Goal: Transaction & Acquisition: Purchase product/service

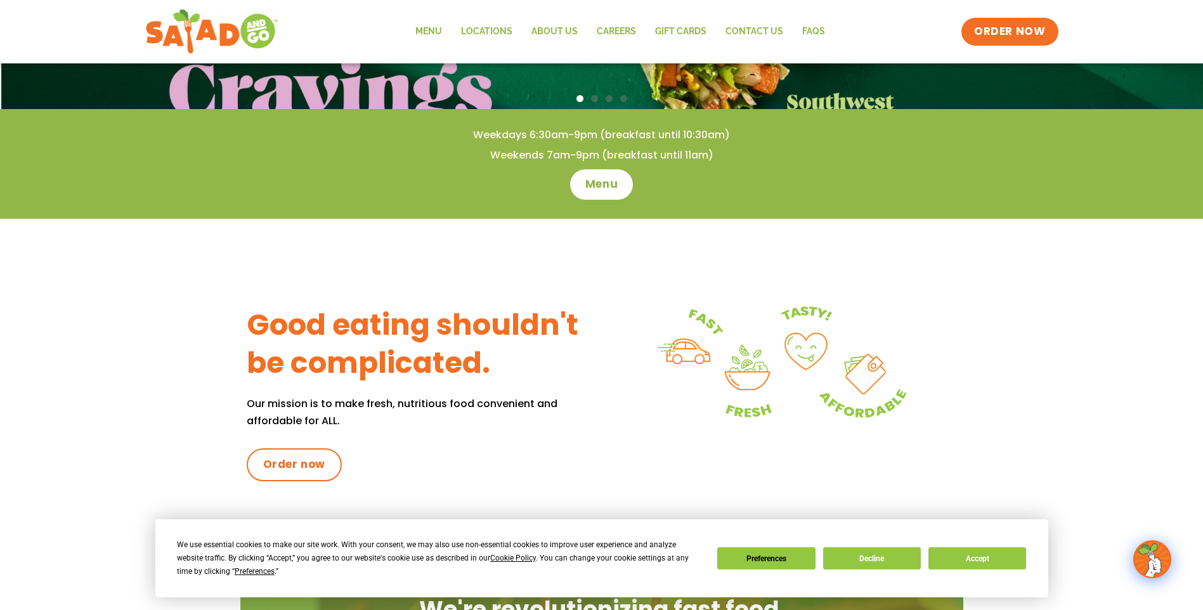
scroll to position [381, 0]
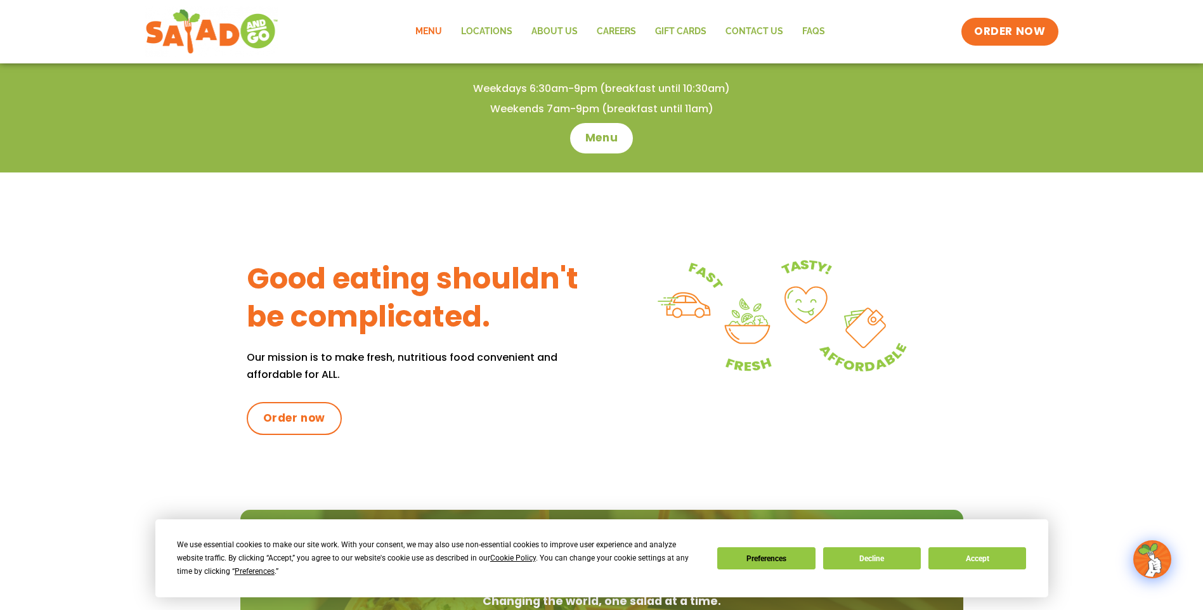
click at [434, 29] on link "Menu" at bounding box center [429, 31] width 46 height 29
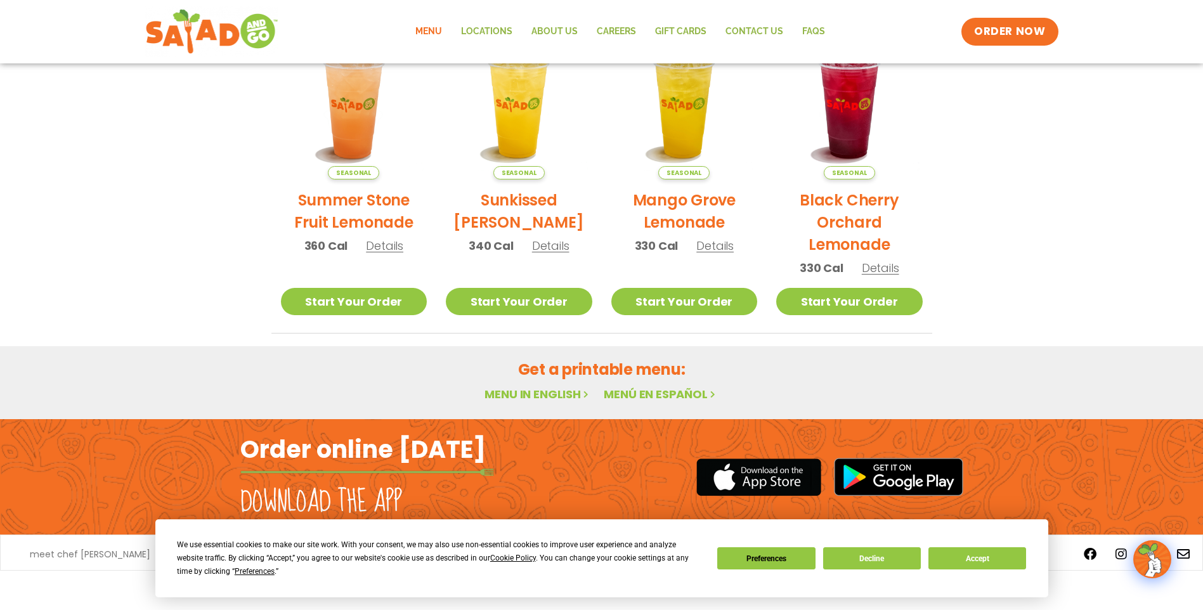
scroll to position [648, 0]
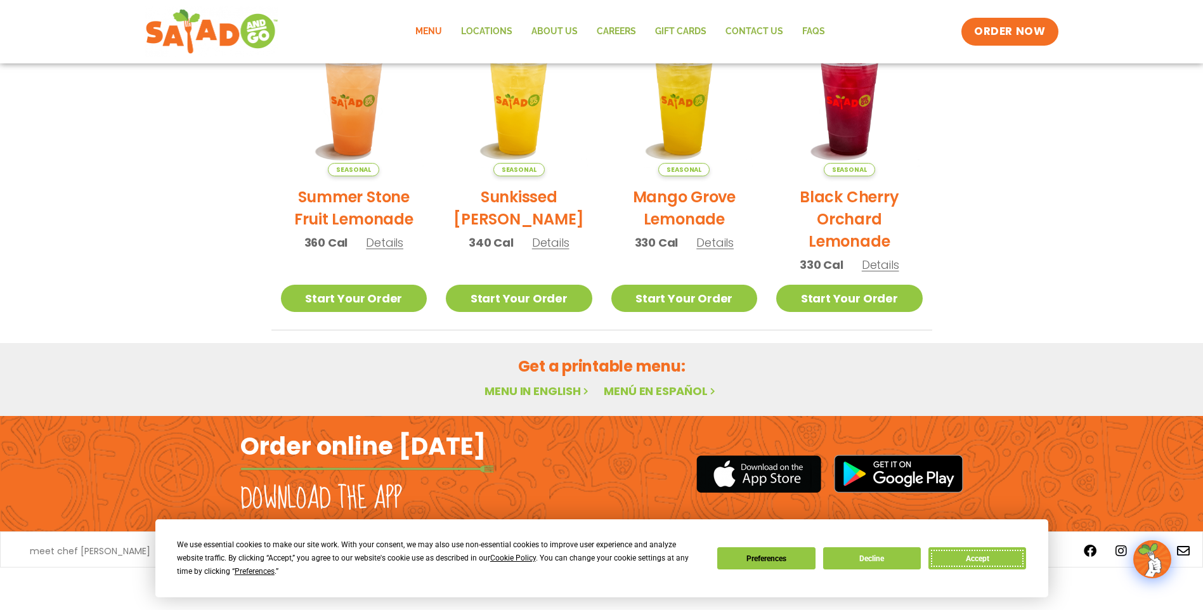
click at [987, 561] on button "Accept" at bounding box center [978, 558] width 98 height 22
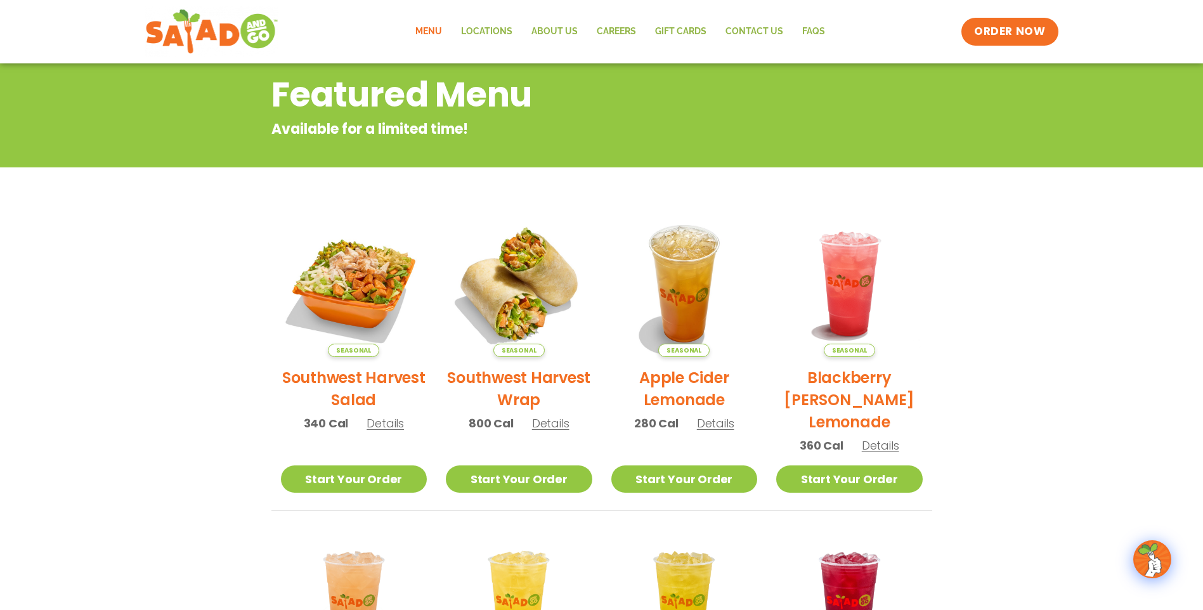
scroll to position [0, 0]
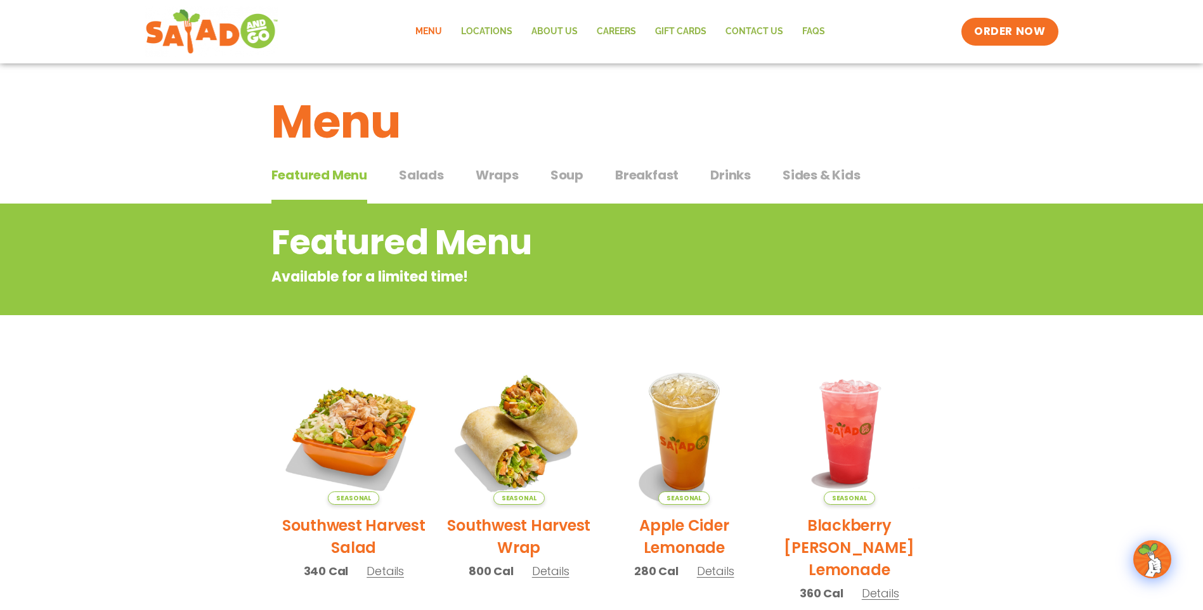
click at [420, 173] on span "Salads" at bounding box center [421, 175] width 45 height 19
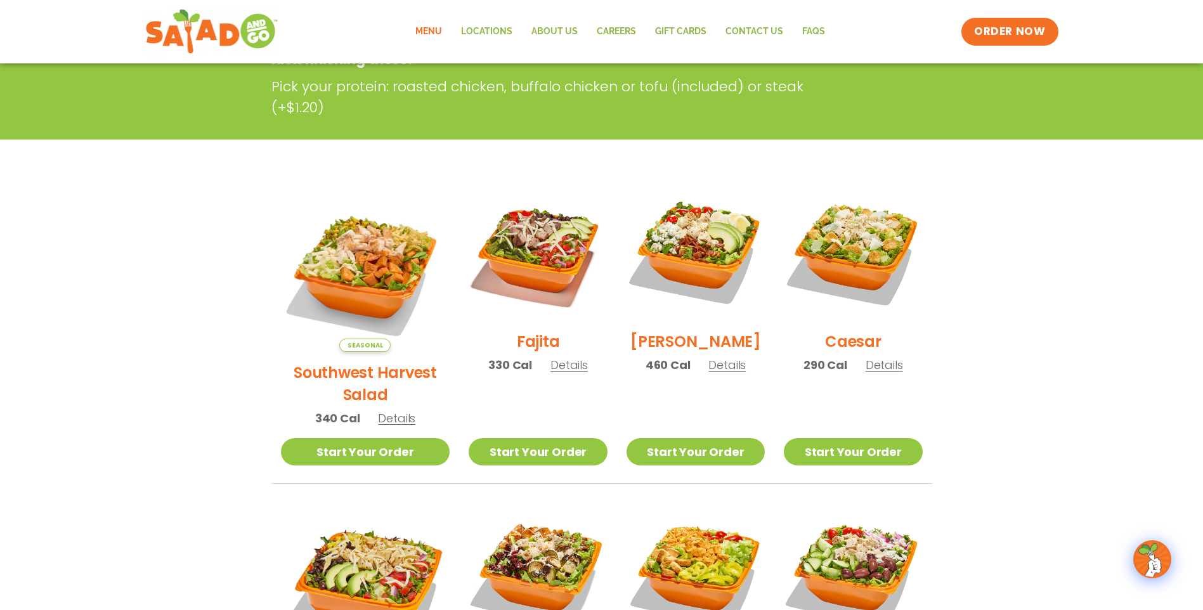
scroll to position [381, 0]
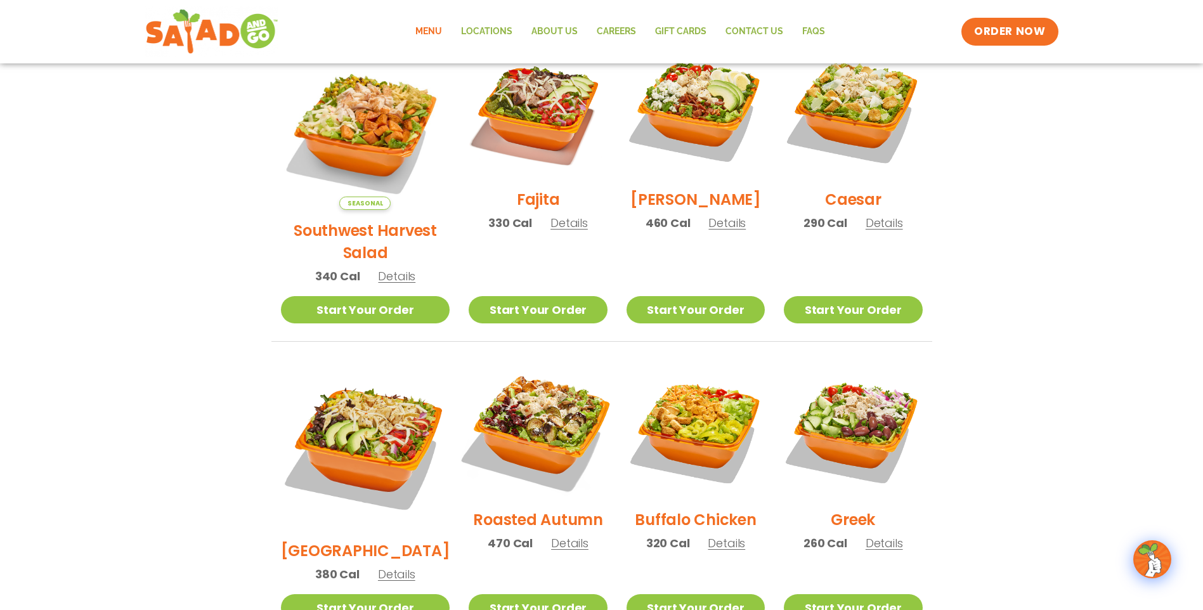
click at [535, 415] on img at bounding box center [538, 430] width 162 height 162
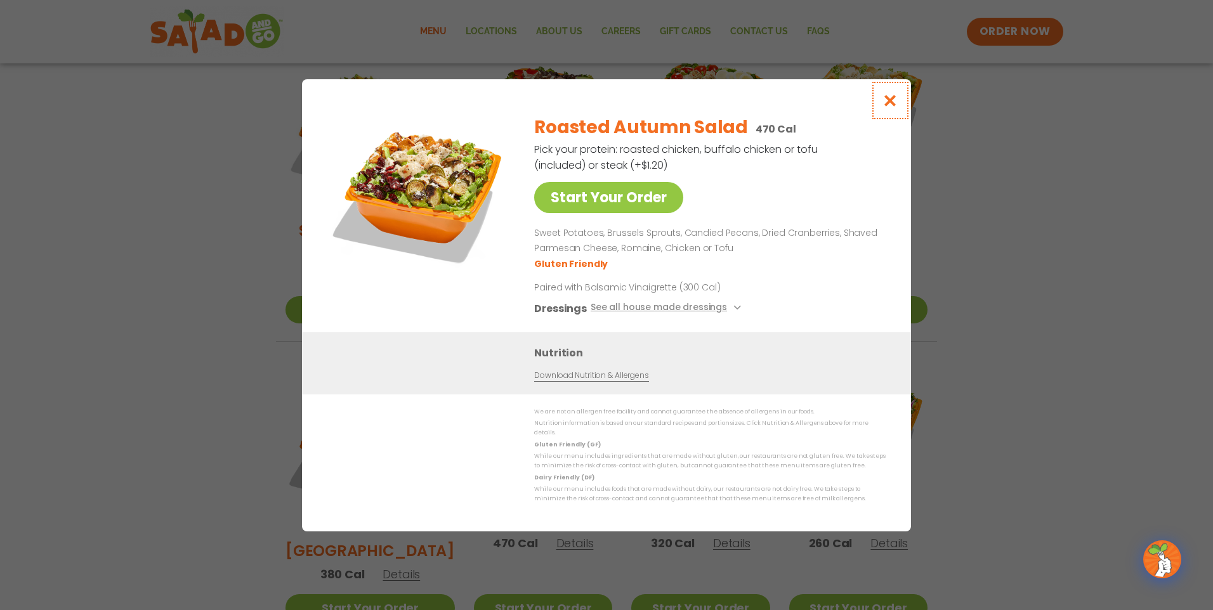
click at [893, 106] on icon "Close modal" at bounding box center [890, 100] width 16 height 13
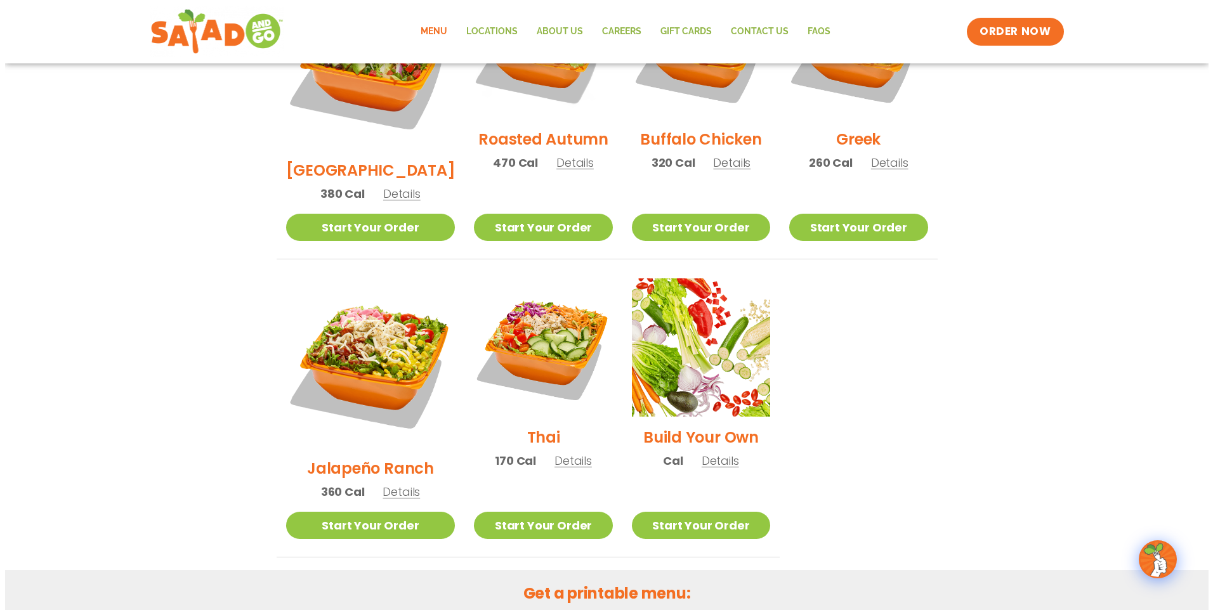
scroll to position [919, 0]
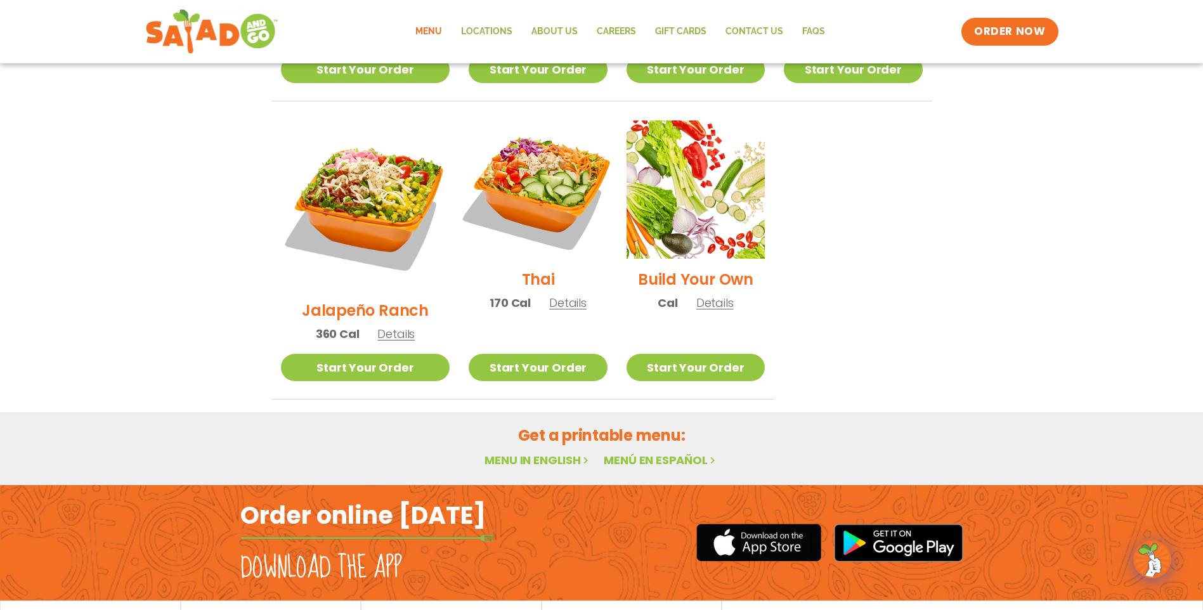
click at [540, 126] on img at bounding box center [538, 189] width 162 height 162
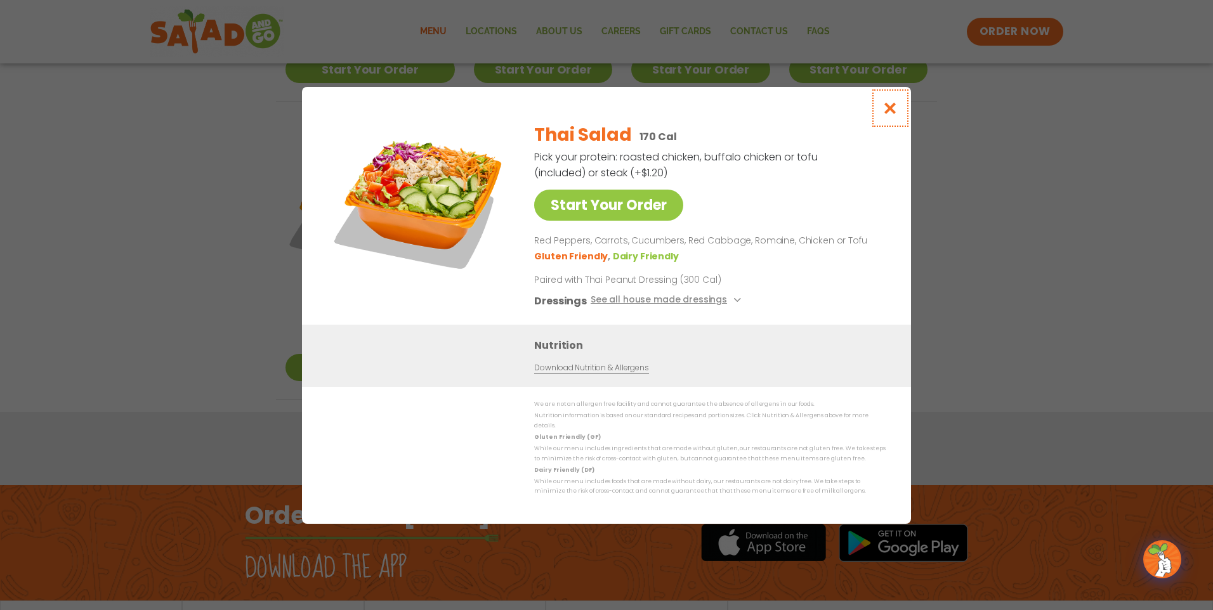
click at [894, 108] on icon "Close modal" at bounding box center [890, 107] width 16 height 13
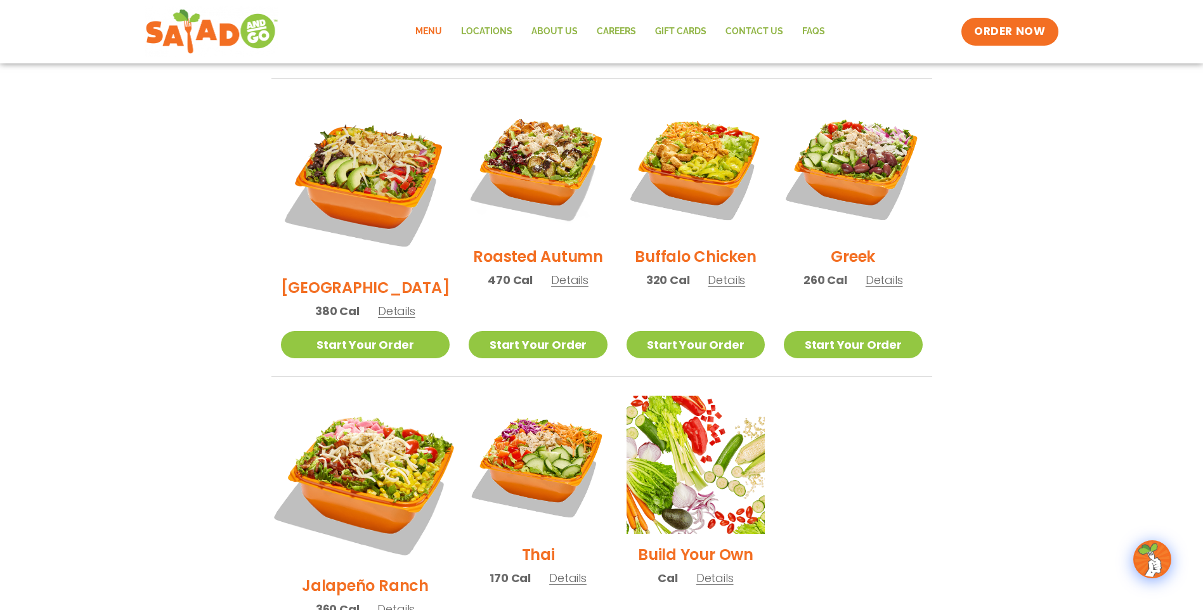
scroll to position [639, 0]
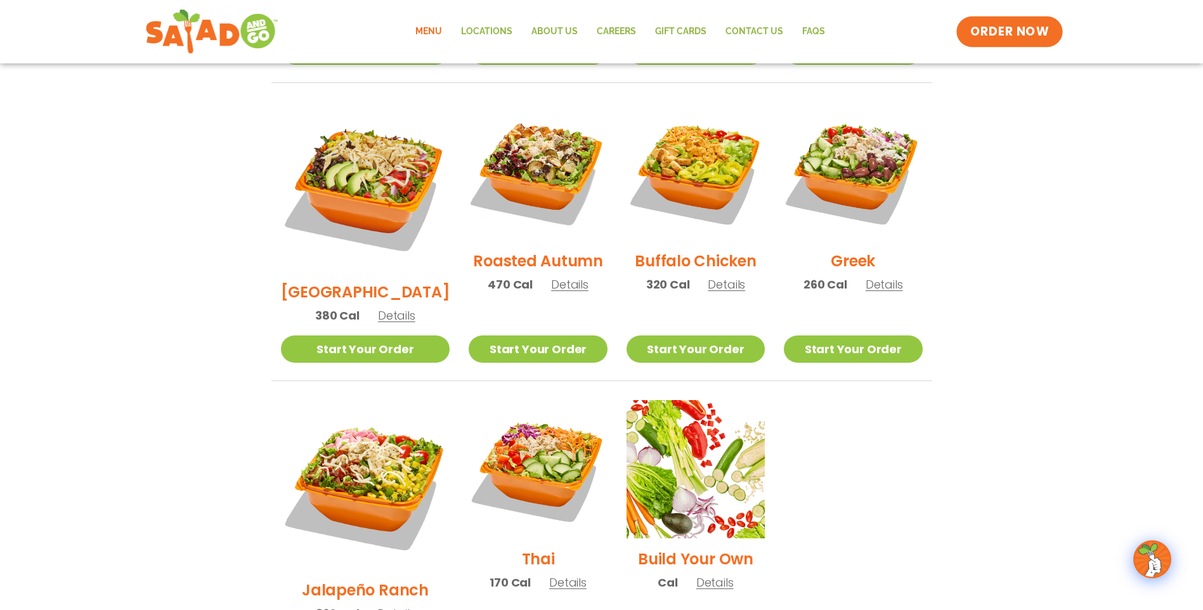
click at [1011, 39] on span "ORDER NOW" at bounding box center [1009, 31] width 79 height 16
